Goal: Navigation & Orientation: Find specific page/section

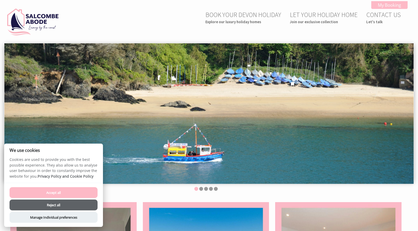
click at [64, 190] on button "Accept all" at bounding box center [54, 192] width 88 height 11
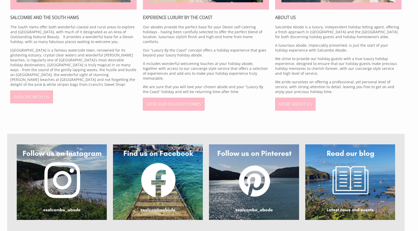
scroll to position [360, 0]
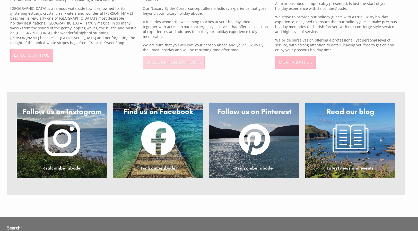
click at [183, 61] on link "VIEW OUR HOLIDAY HOMES" at bounding box center [174, 62] width 62 height 13
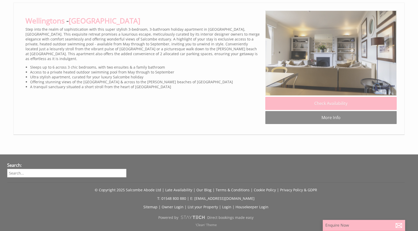
scroll to position [2777, 0]
